Goal: Information Seeking & Learning: Learn about a topic

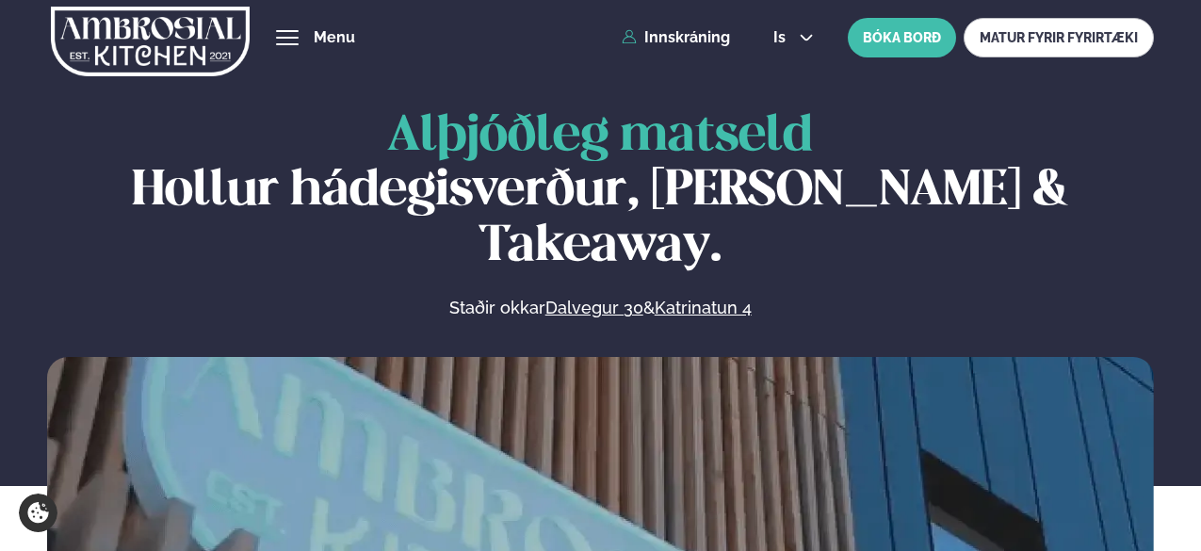
scroll to position [729, 0]
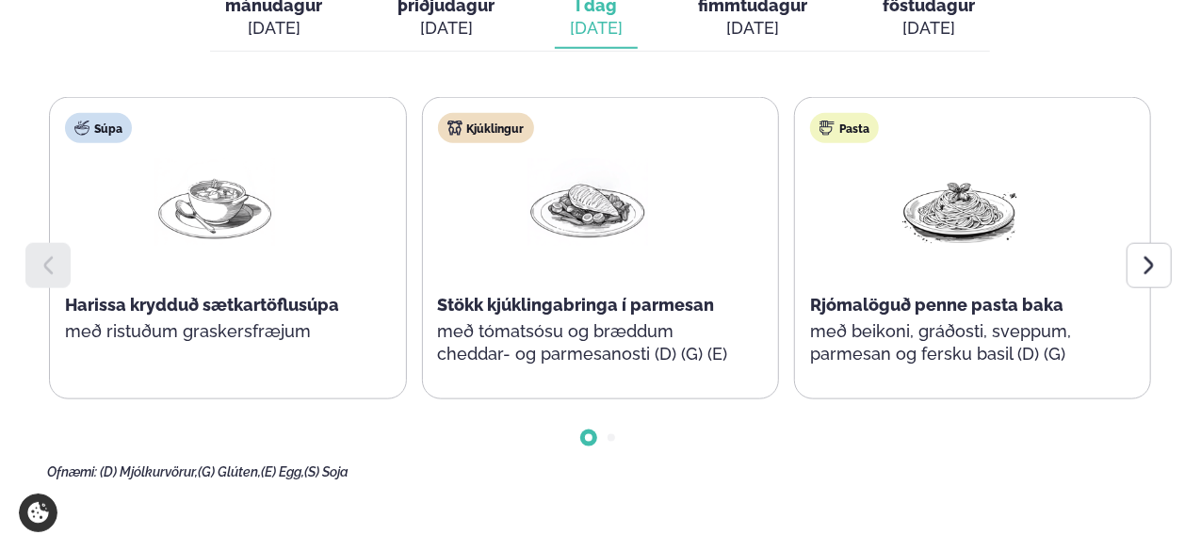
scroll to position [974, 0]
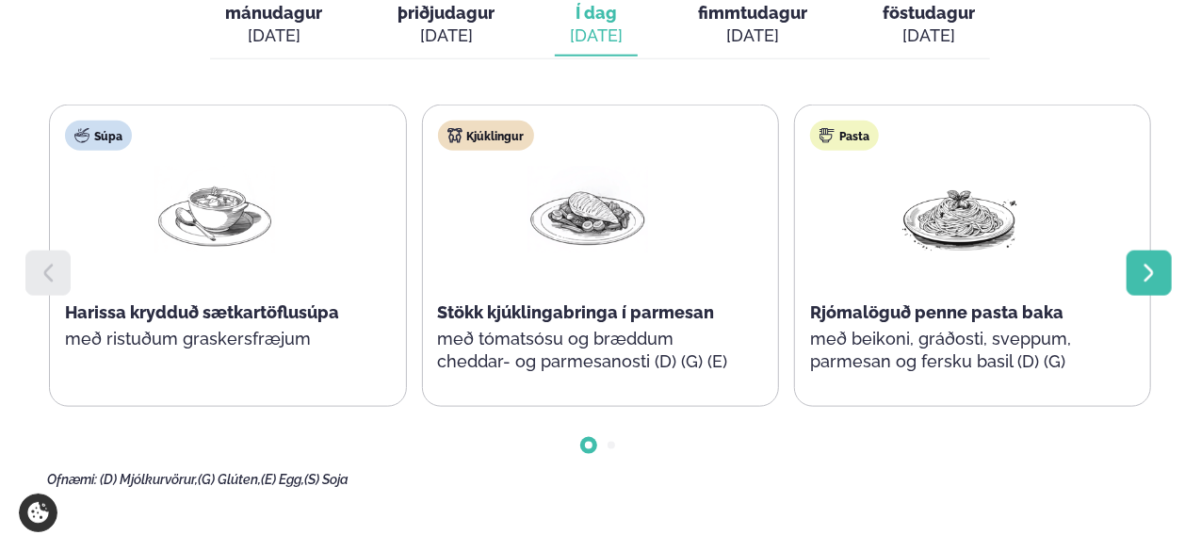
click at [1146, 262] on icon at bounding box center [1149, 273] width 23 height 23
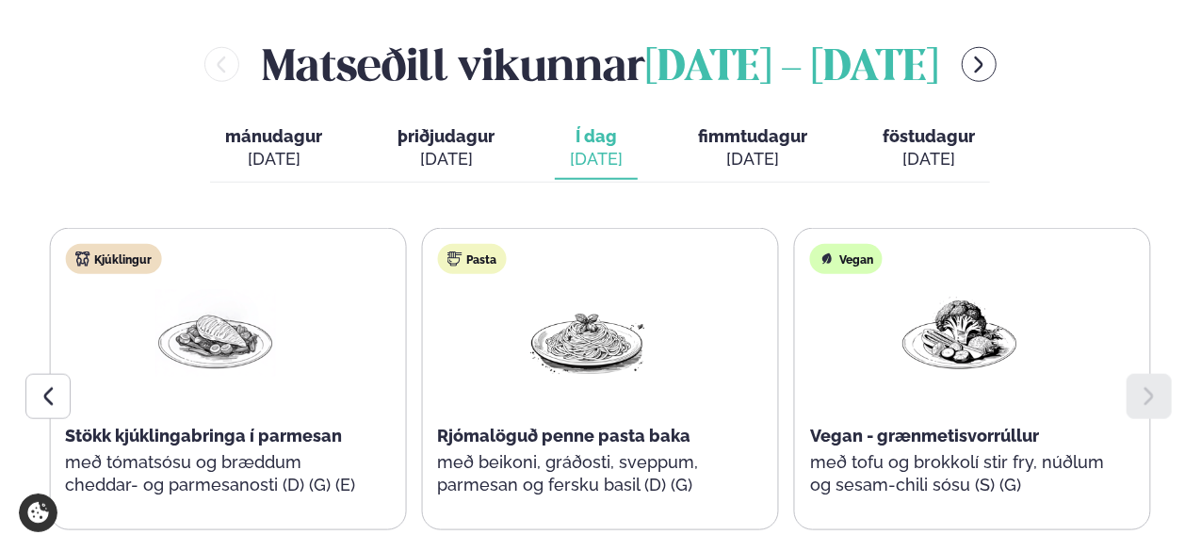
scroll to position [848, 0]
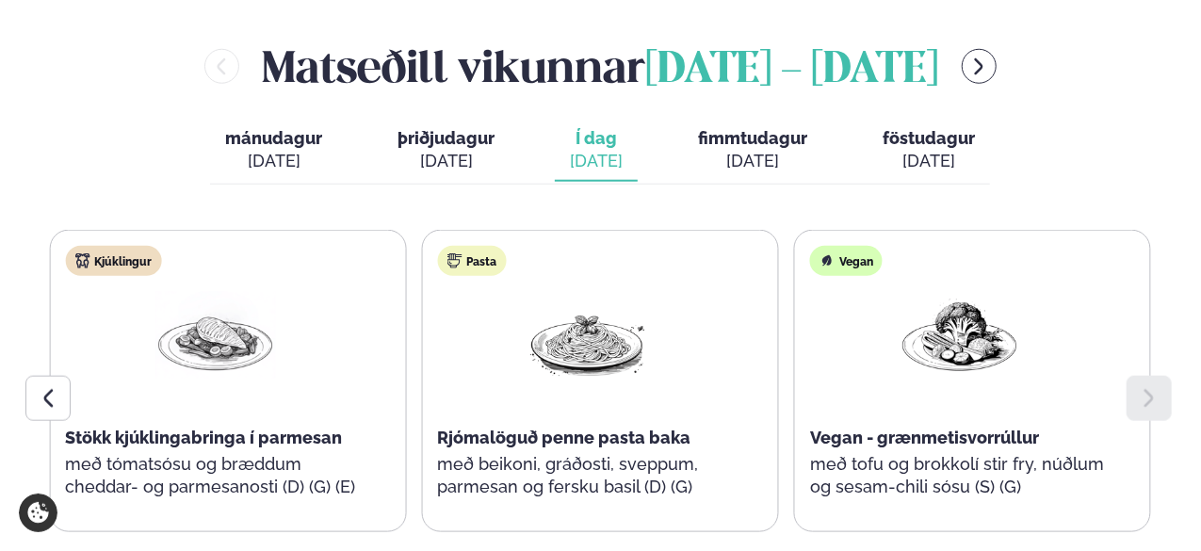
click at [770, 150] on div "[DATE]" at bounding box center [752, 161] width 109 height 23
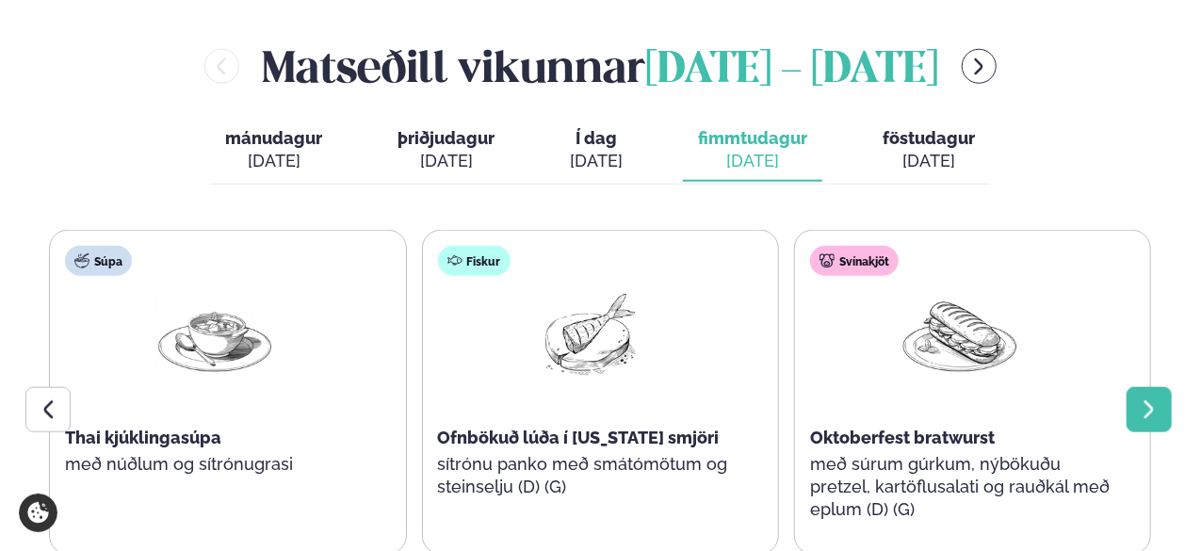
click at [1139, 398] on icon at bounding box center [1149, 409] width 23 height 23
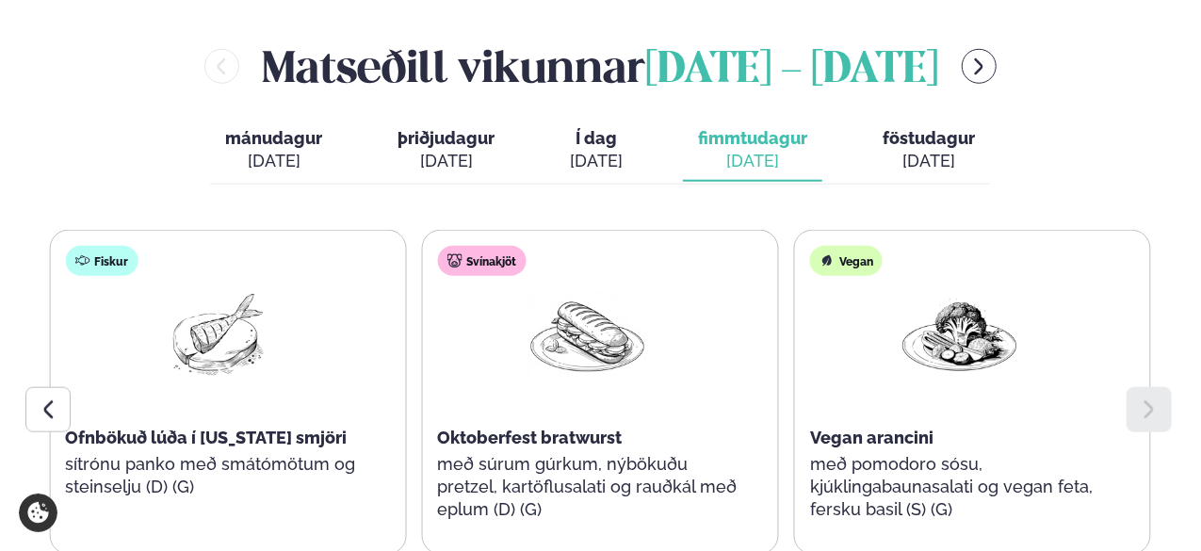
click at [919, 150] on div "[DATE]" at bounding box center [928, 161] width 92 height 23
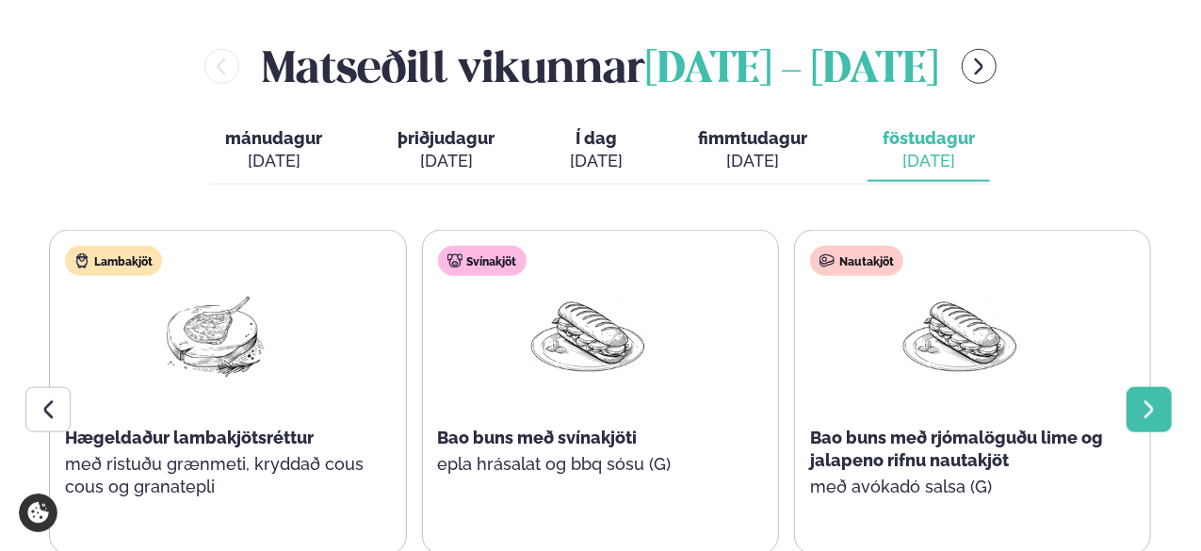
click at [1142, 387] on div at bounding box center [1148, 409] width 45 height 45
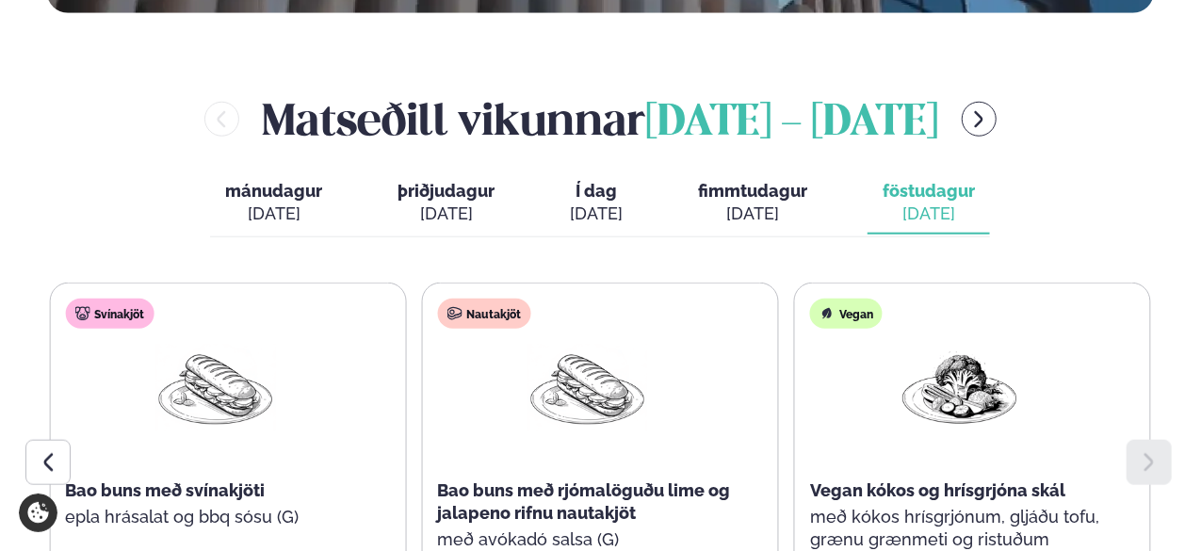
scroll to position [795, 0]
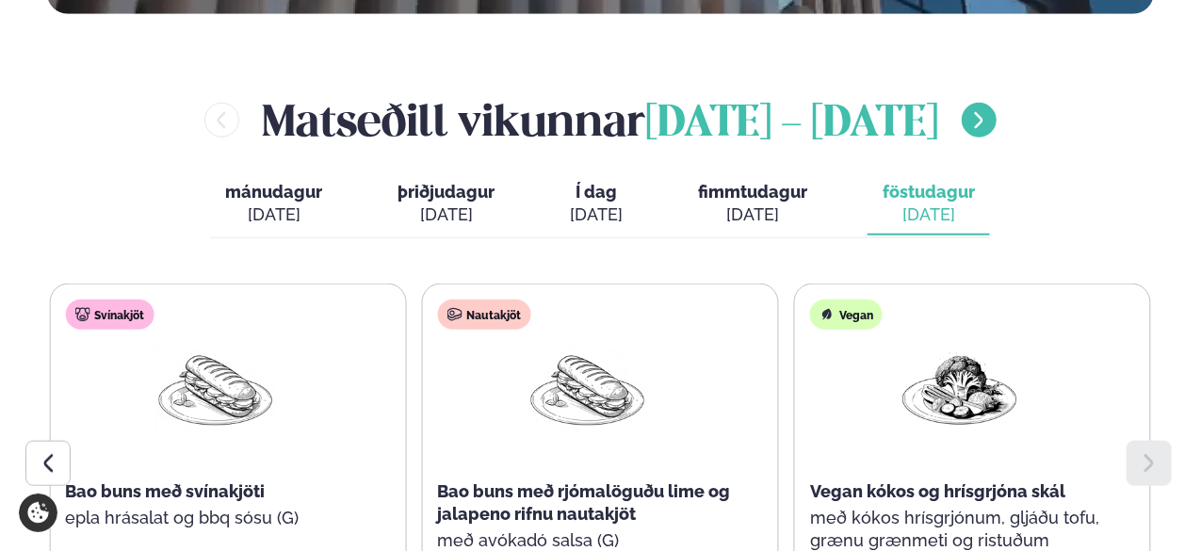
click at [983, 112] on icon "menu-btn-right" at bounding box center [979, 120] width 8 height 16
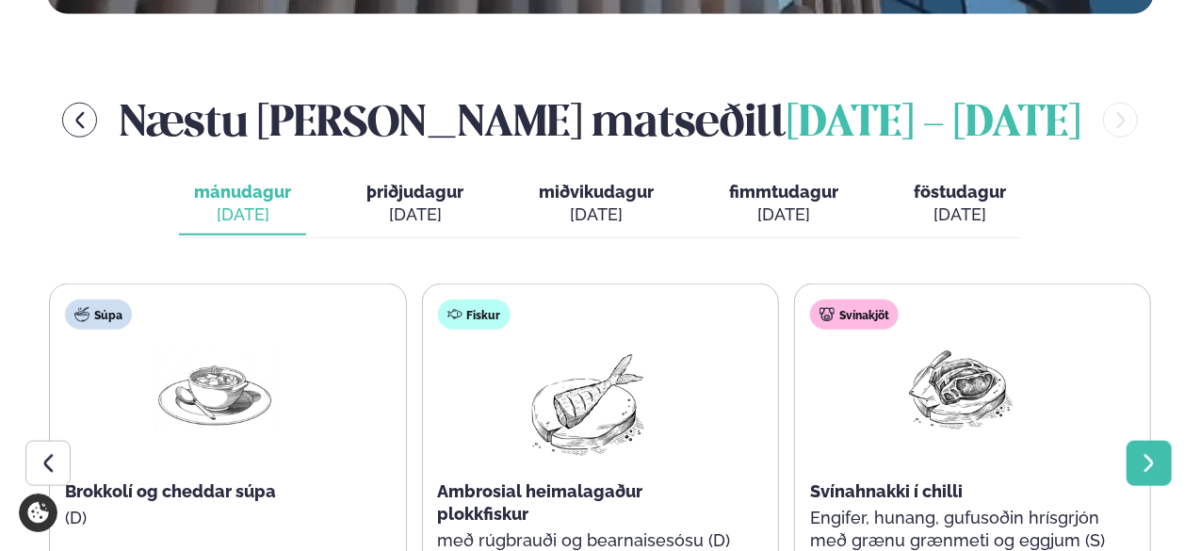
click at [1149, 454] on icon at bounding box center [1148, 463] width 9 height 18
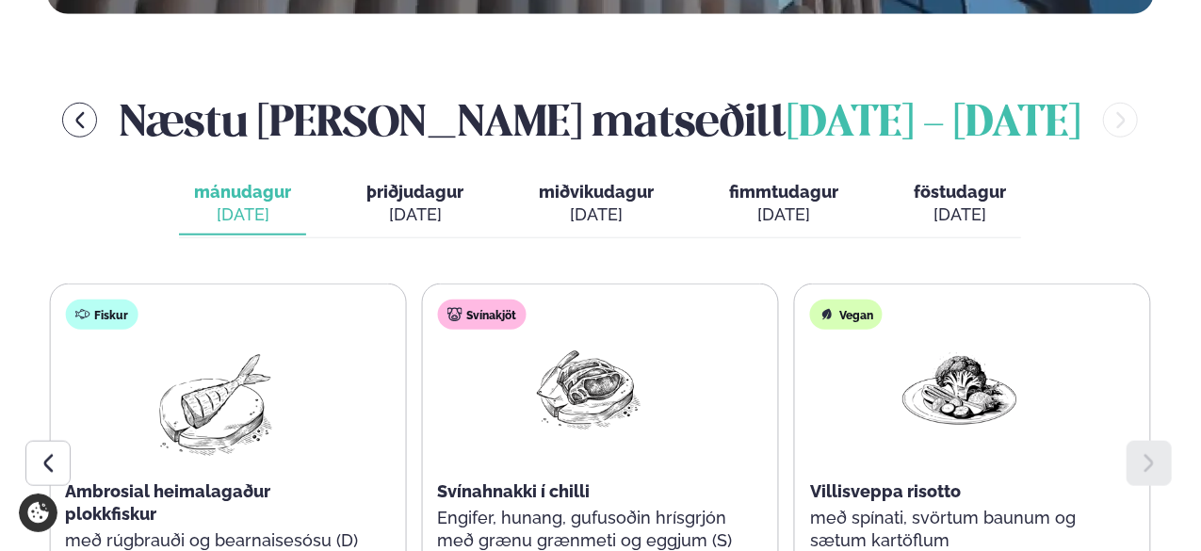
click at [400, 182] on span "þriðjudagur" at bounding box center [414, 192] width 97 height 20
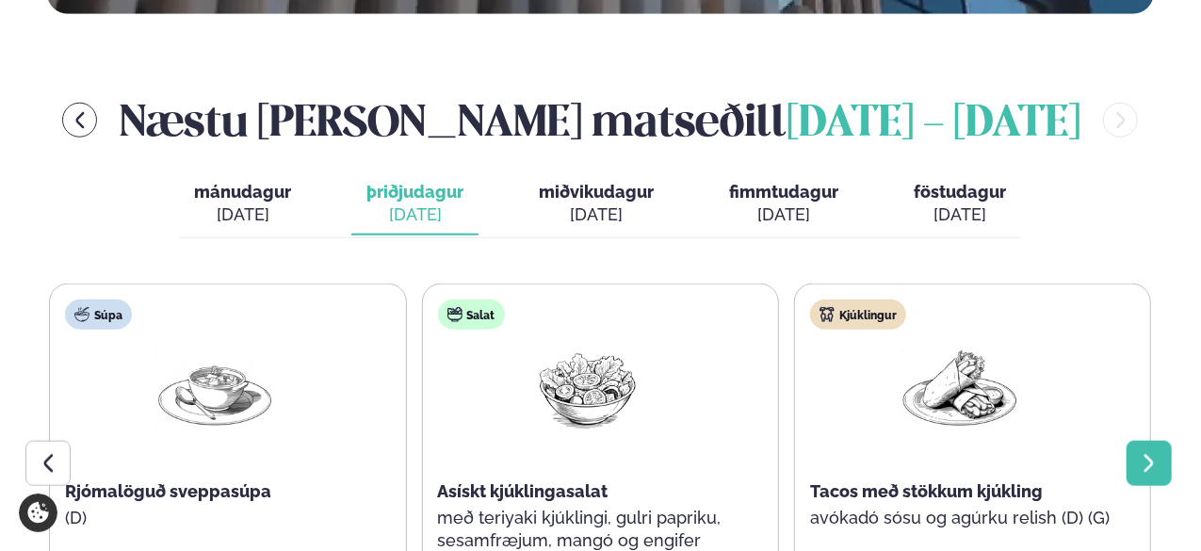
click at [1137, 441] on div at bounding box center [1148, 463] width 45 height 45
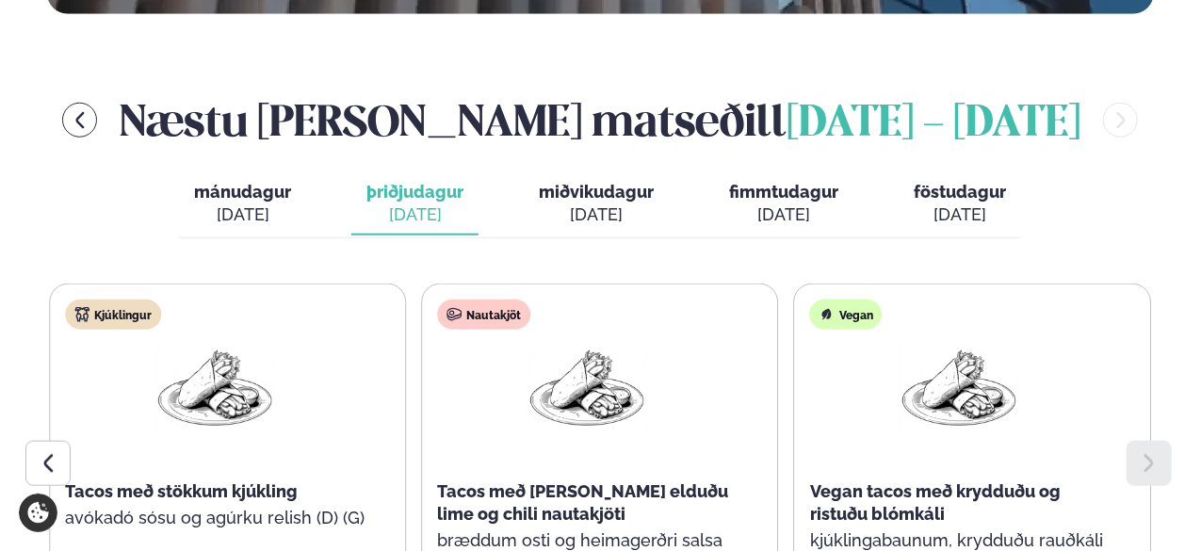
click at [578, 203] on div "[DATE]" at bounding box center [596, 214] width 115 height 23
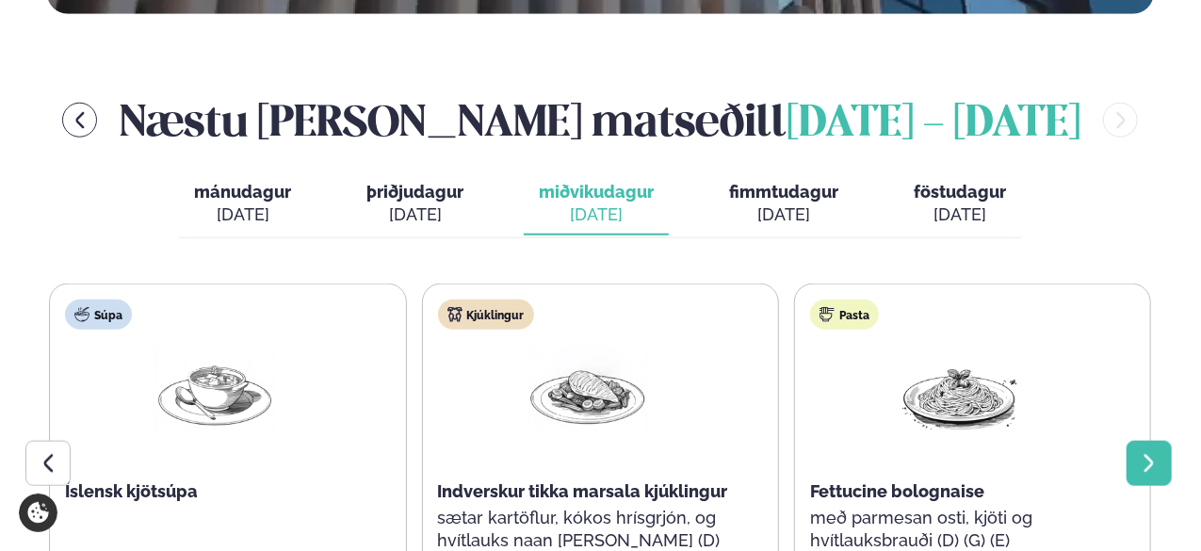
click at [1142, 452] on icon at bounding box center [1149, 463] width 23 height 23
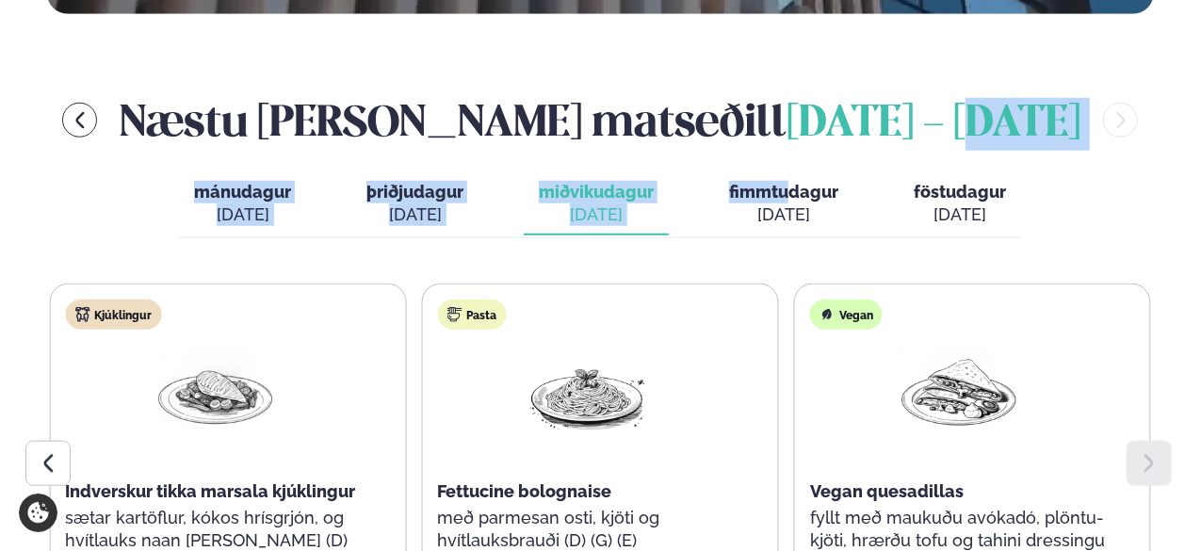
drag, startPoint x: 795, startPoint y: 86, endPoint x: 786, endPoint y: 137, distance: 52.5
click at [786, 137] on div "Næstu [PERSON_NAME] [DATE] - [DATE] [PERSON_NAME]. [DATE] þriðjudagur þri. [DAT…" at bounding box center [600, 389] width 1106 height 600
click at [786, 182] on span "fimmtudagur" at bounding box center [783, 192] width 109 height 20
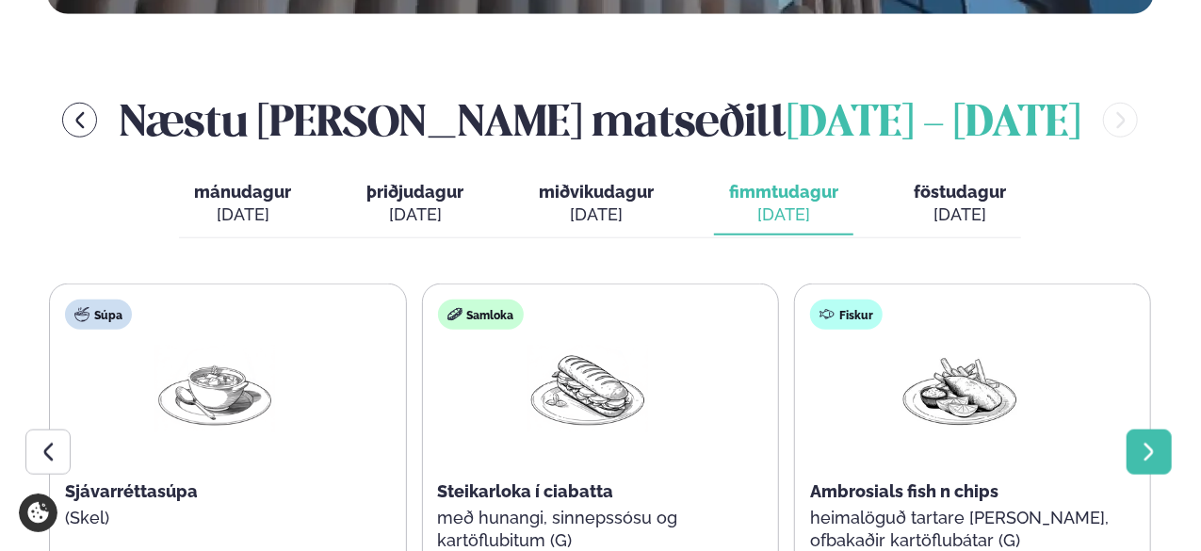
click at [1141, 441] on icon at bounding box center [1149, 452] width 23 height 23
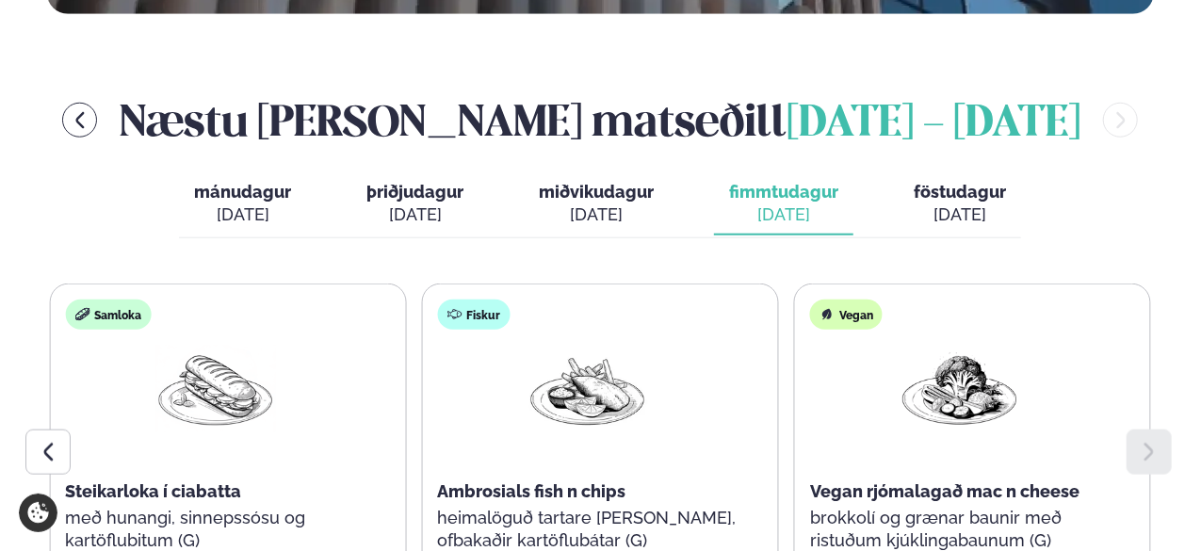
click at [925, 203] on div "[DATE]" at bounding box center [959, 214] width 92 height 23
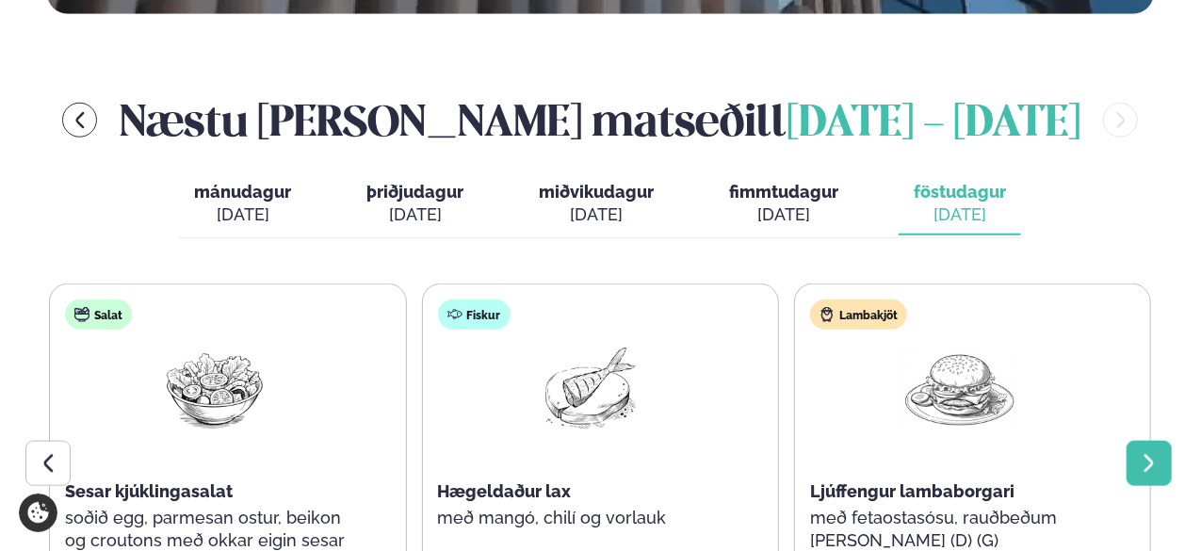
click at [1145, 441] on div at bounding box center [1148, 463] width 45 height 45
